Goal: Task Accomplishment & Management: Complete application form

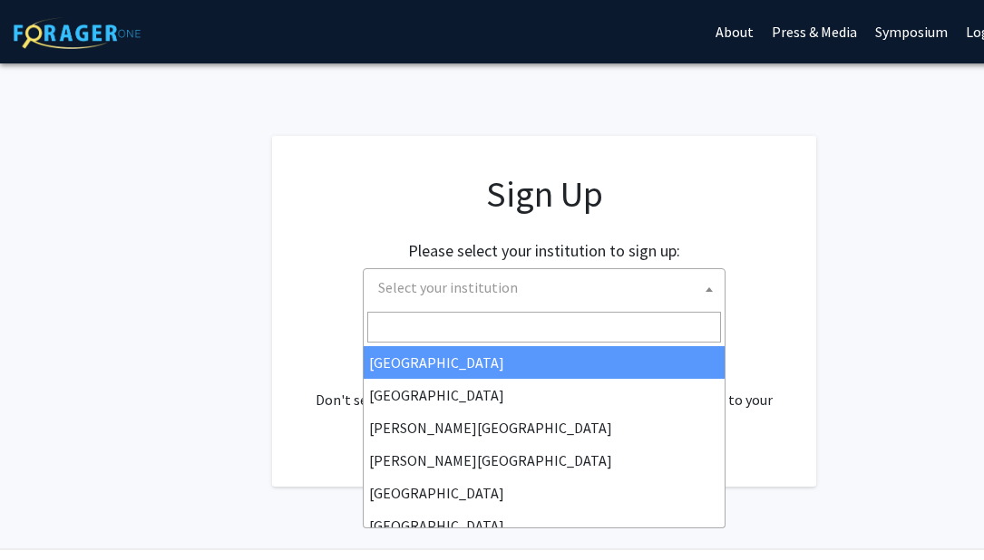
click at [635, 304] on span "Select your institution" at bounding box center [548, 287] width 354 height 37
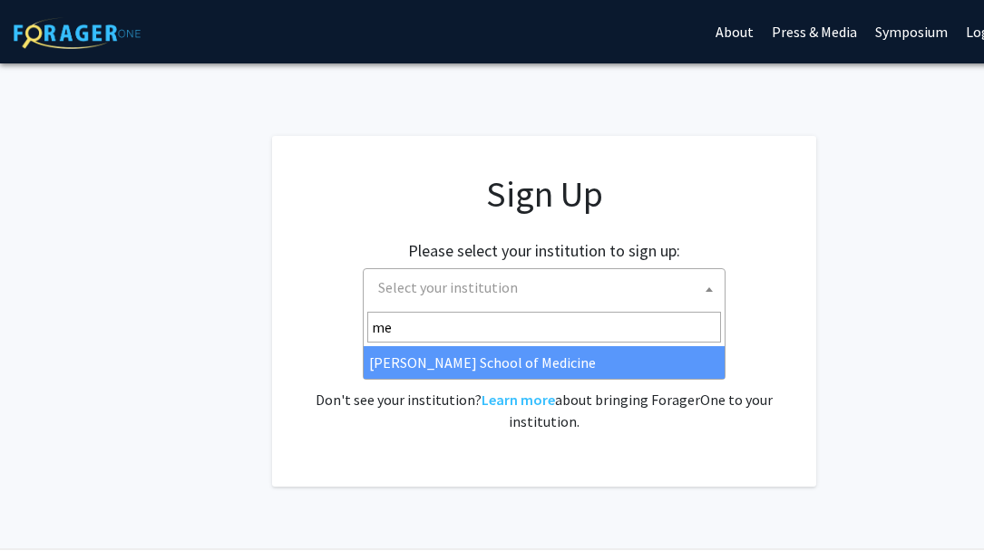
type input "m"
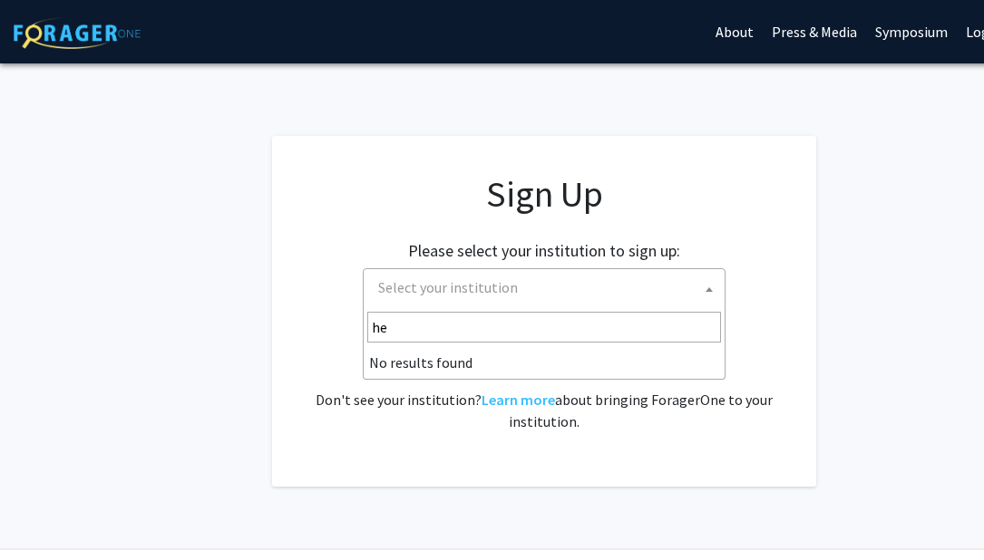
type input "h"
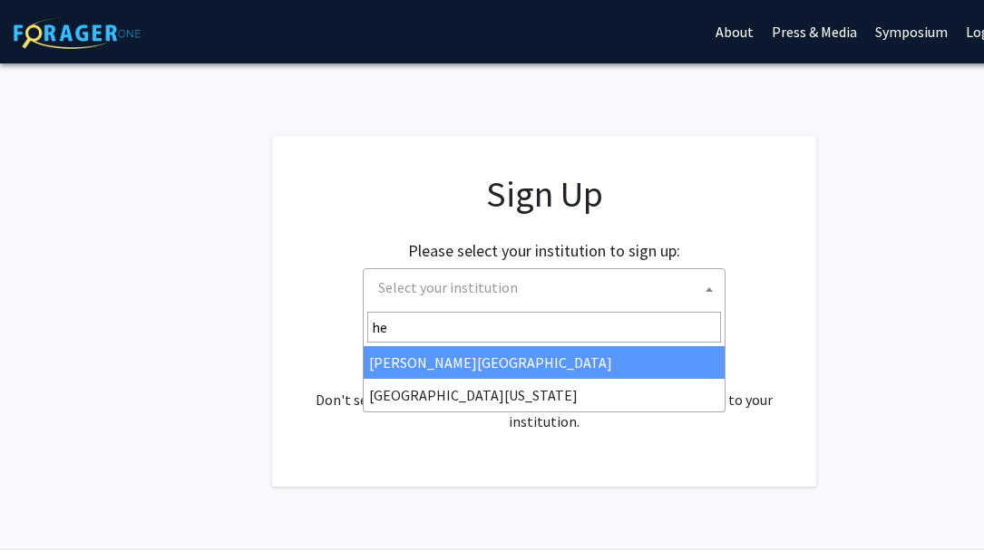
type input "h"
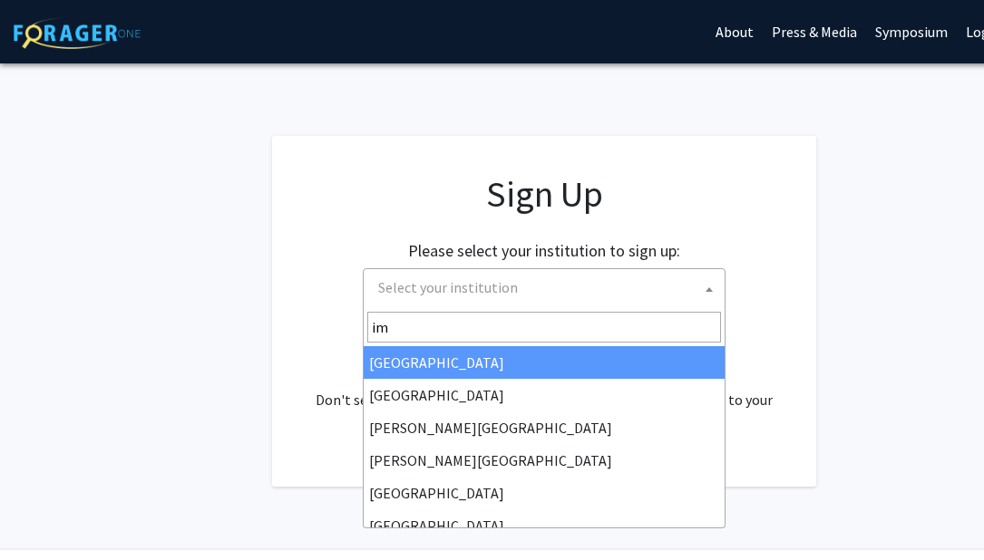
type input "i"
type input "u"
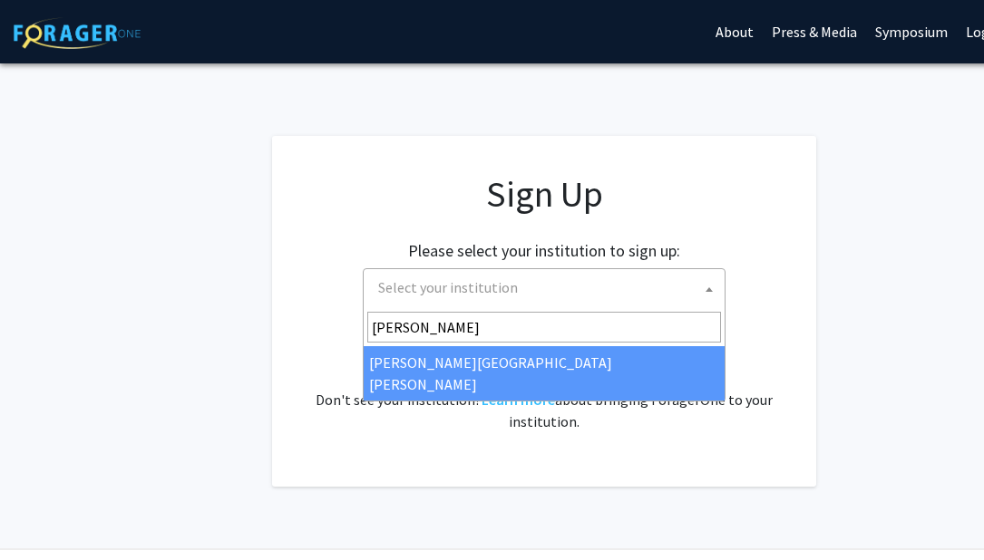
type input "johns"
select select "1"
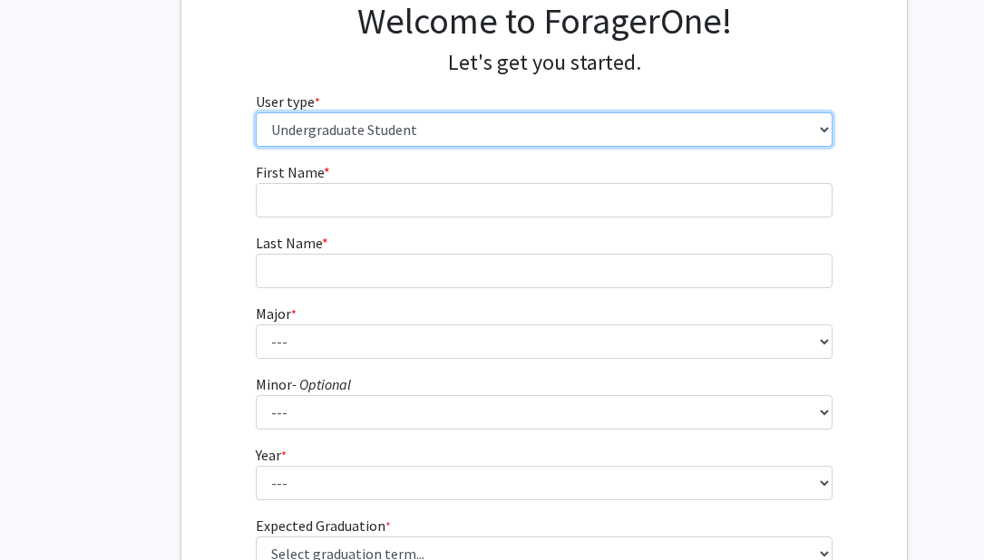
scroll to position [170, 0]
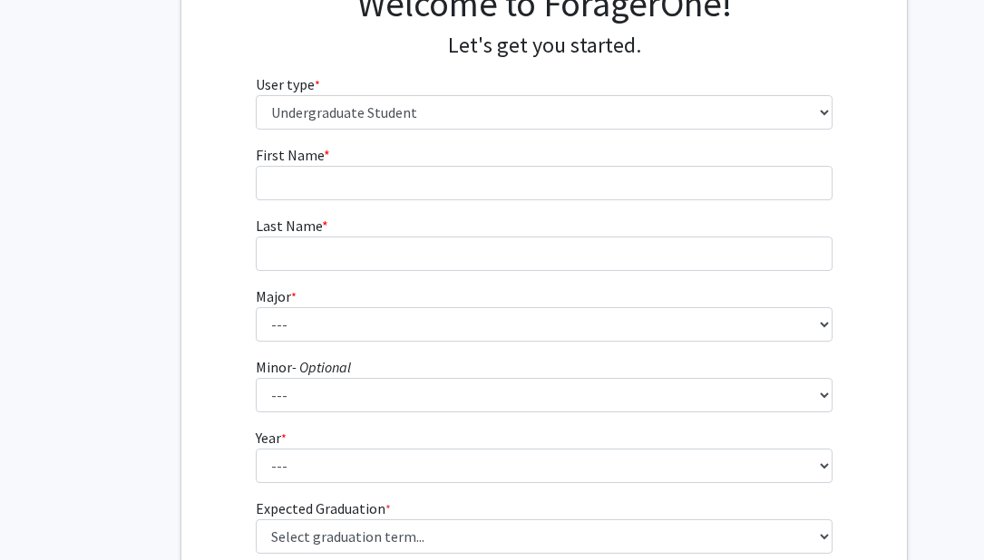
click at [584, 347] on form "First Name * required Last Name * required Major * required --- Africana Studie…" at bounding box center [545, 362] width 578 height 437
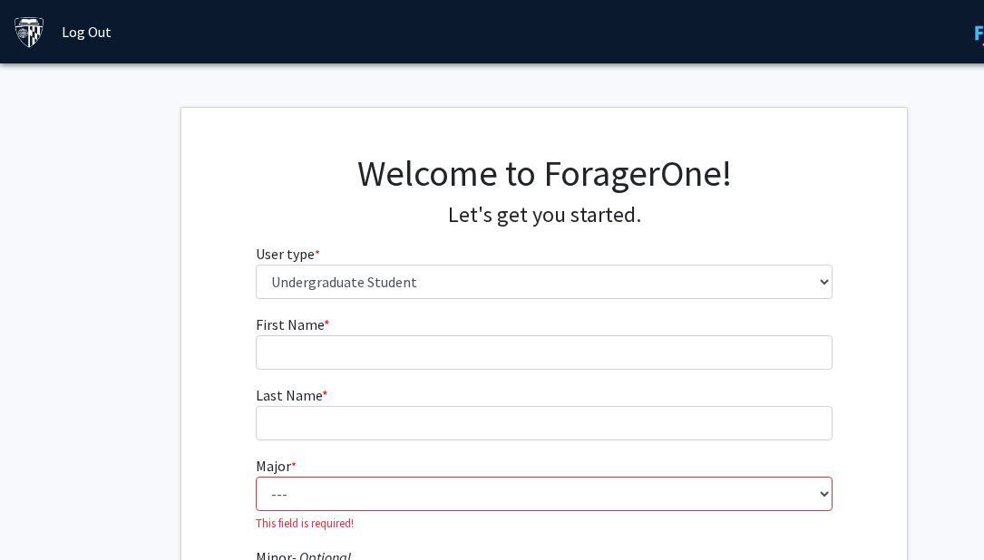
scroll to position [0, 0]
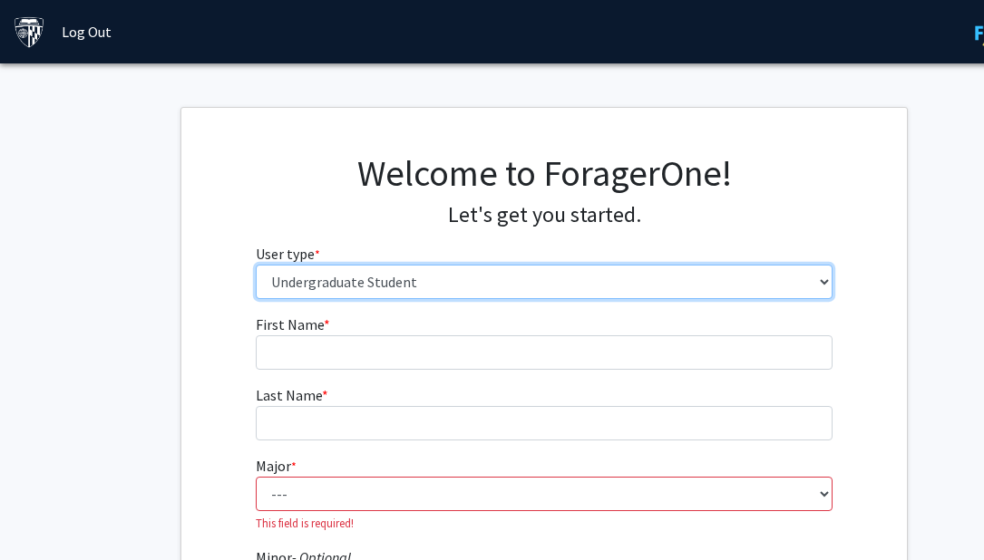
select select "0: null"
